Goal: Transaction & Acquisition: Purchase product/service

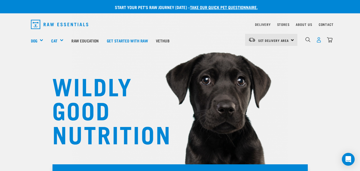
click at [319, 41] on img "dropdown navigation" at bounding box center [319, 40] width 6 height 6
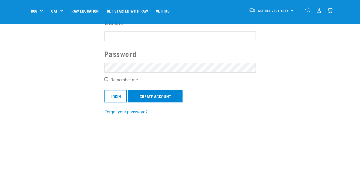
click at [137, 33] on input "Email" at bounding box center [179, 36] width 151 height 10
type input "kaitlyn.burling@icloud.com"
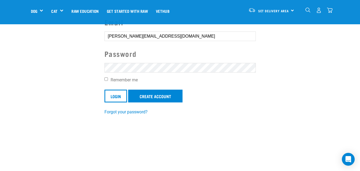
click at [104, 90] on input "Login" at bounding box center [115, 96] width 23 height 13
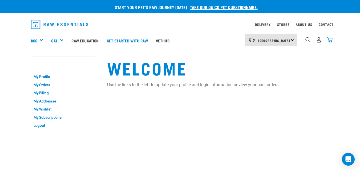
click at [329, 39] on img "dropdown navigation" at bounding box center [330, 40] width 6 height 6
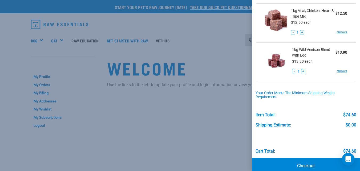
scroll to position [196, 0]
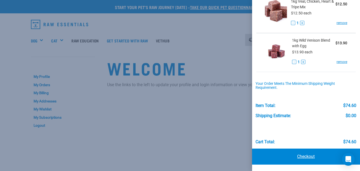
click at [303, 156] on link "Checkout" at bounding box center [306, 156] width 108 height 16
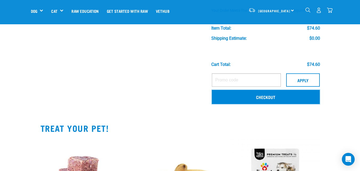
scroll to position [267, 0]
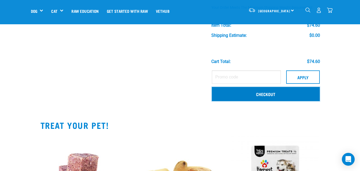
click at [273, 94] on link "Checkout" at bounding box center [266, 94] width 108 height 14
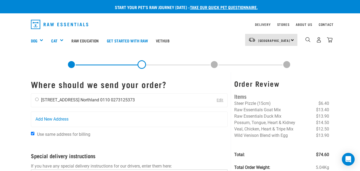
click at [126, 99] on li "0273125373" at bounding box center [123, 99] width 24 height 5
click at [36, 98] on input "radio" at bounding box center [36, 99] width 3 height 3
radio input "true"
click at [218, 99] on link "Edit" at bounding box center [220, 100] width 7 height 5
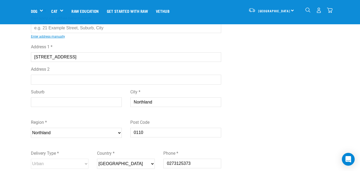
scroll to position [53, 0]
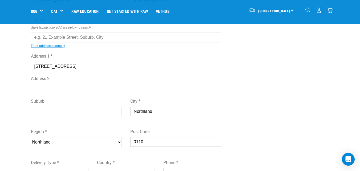
click at [64, 108] on input "Suburb" at bounding box center [76, 112] width 91 height 10
type input "onerahi"
drag, startPoint x: 175, startPoint y: 115, endPoint x: 113, endPoint y: 114, distance: 61.8
click at [112, 114] on div "Suburb onerahi City * Northland" at bounding box center [126, 109] width 199 height 30
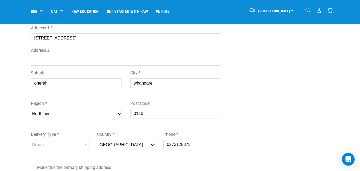
scroll to position [133, 0]
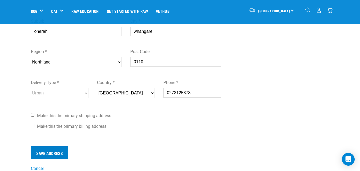
type input "whangarei"
click at [49, 148] on input "Save Address" at bounding box center [49, 152] width 37 height 13
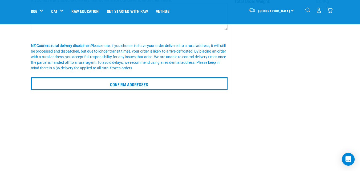
scroll to position [133, 0]
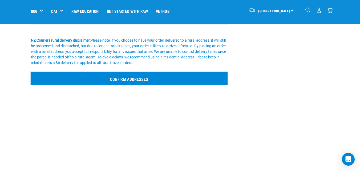
click at [149, 78] on input "Confirm addresses" at bounding box center [129, 78] width 197 height 13
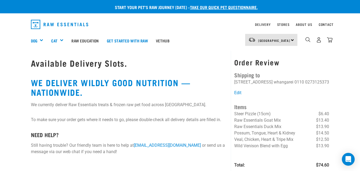
click at [134, 62] on h1 "Available Delivery Slots." at bounding box center [129, 63] width 197 height 10
click at [280, 38] on link "[GEOGRAPHIC_DATA]" at bounding box center [274, 40] width 32 height 9
click at [263, 66] on link "[GEOGRAPHIC_DATA]" at bounding box center [270, 67] width 51 height 12
